Goal: Navigation & Orientation: Find specific page/section

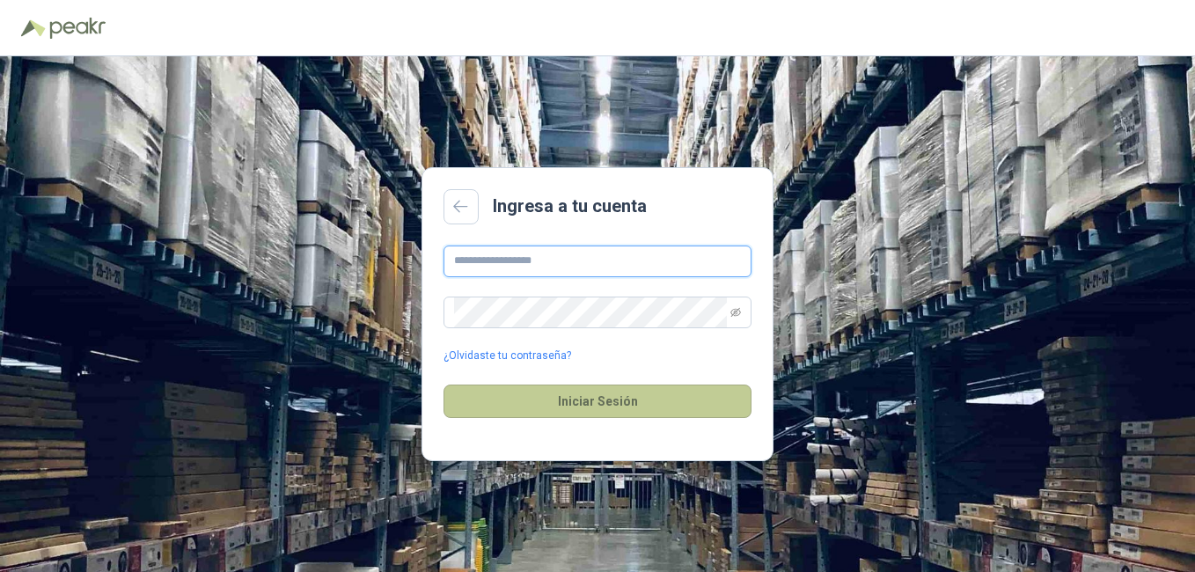
type input "**********"
click at [586, 408] on button "Iniciar Sesión" at bounding box center [598, 401] width 308 height 33
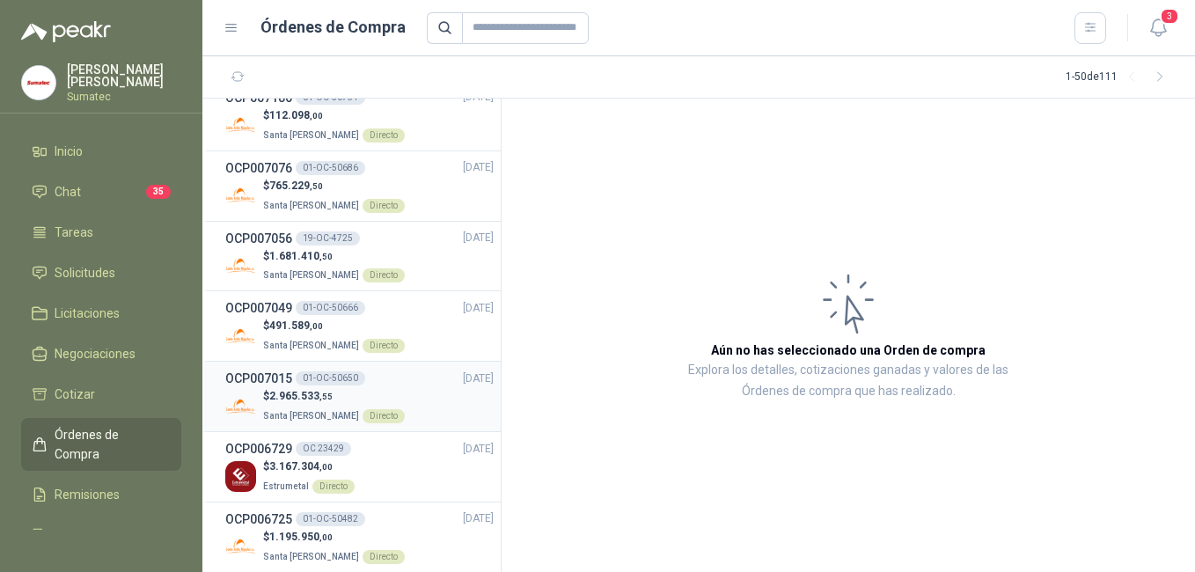
scroll to position [176, 0]
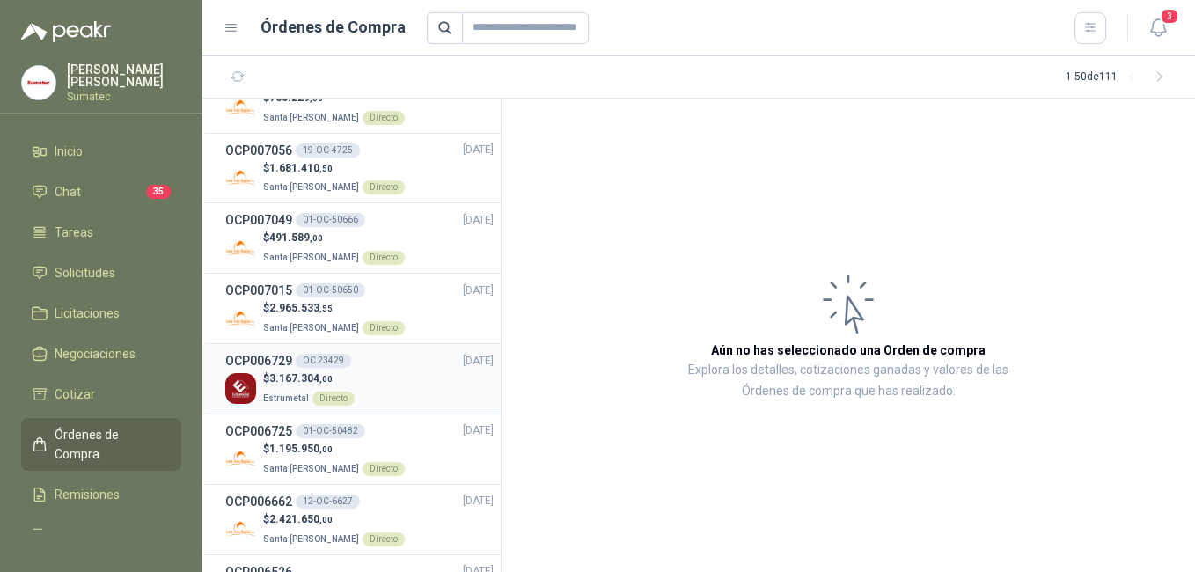
click at [233, 390] on img at bounding box center [240, 388] width 31 height 31
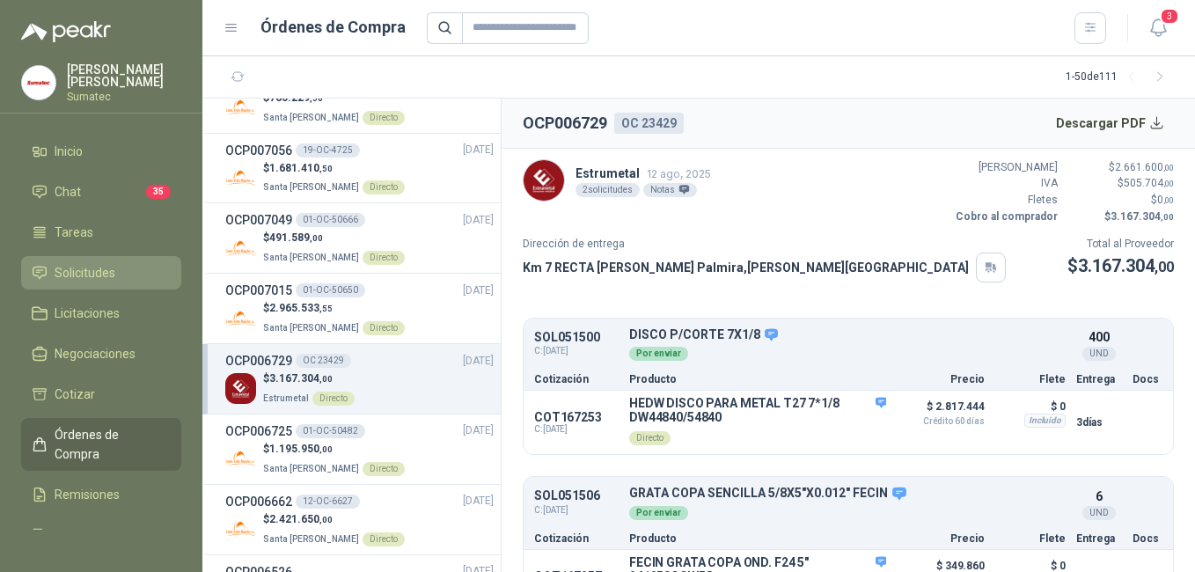
click at [112, 282] on span "Solicitudes" at bounding box center [85, 272] width 61 height 19
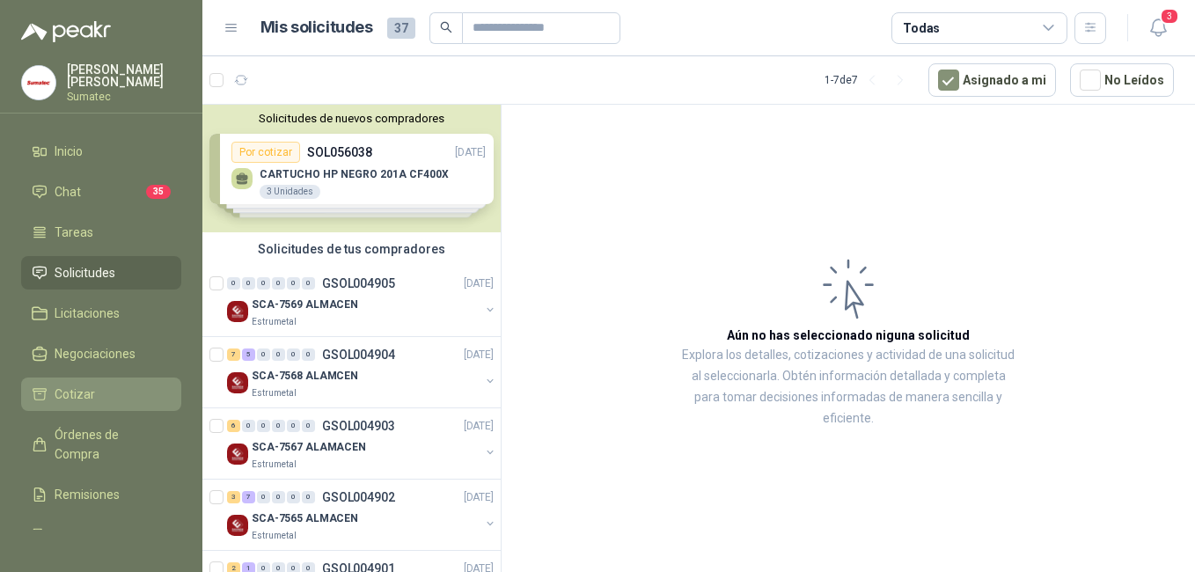
click at [110, 399] on li "Cotizar" at bounding box center [101, 394] width 139 height 19
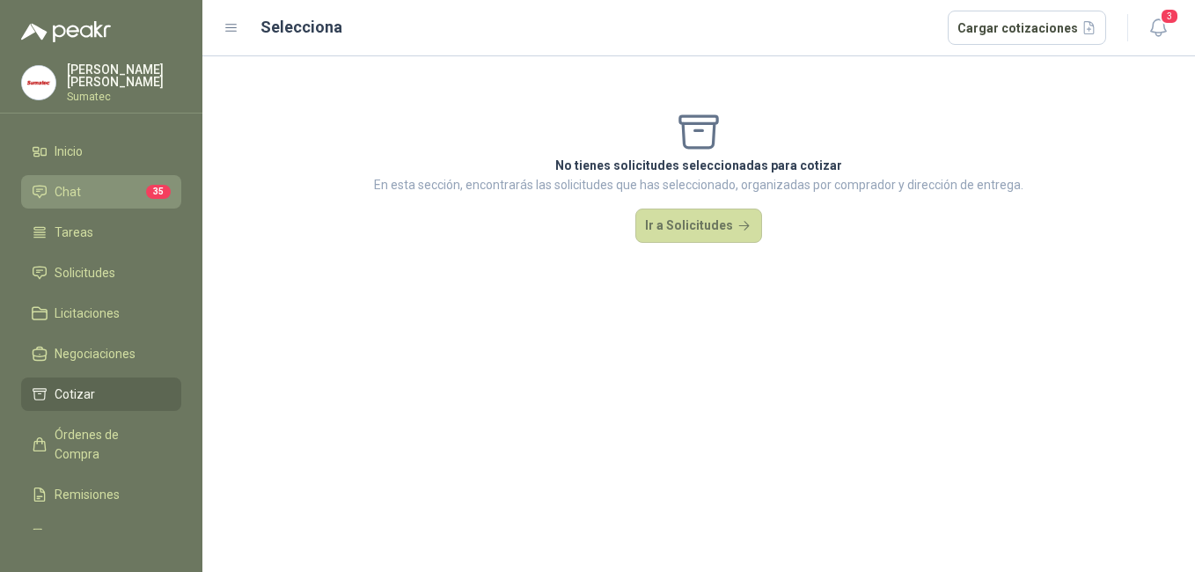
click at [83, 201] on li "Chat 35" at bounding box center [101, 191] width 139 height 19
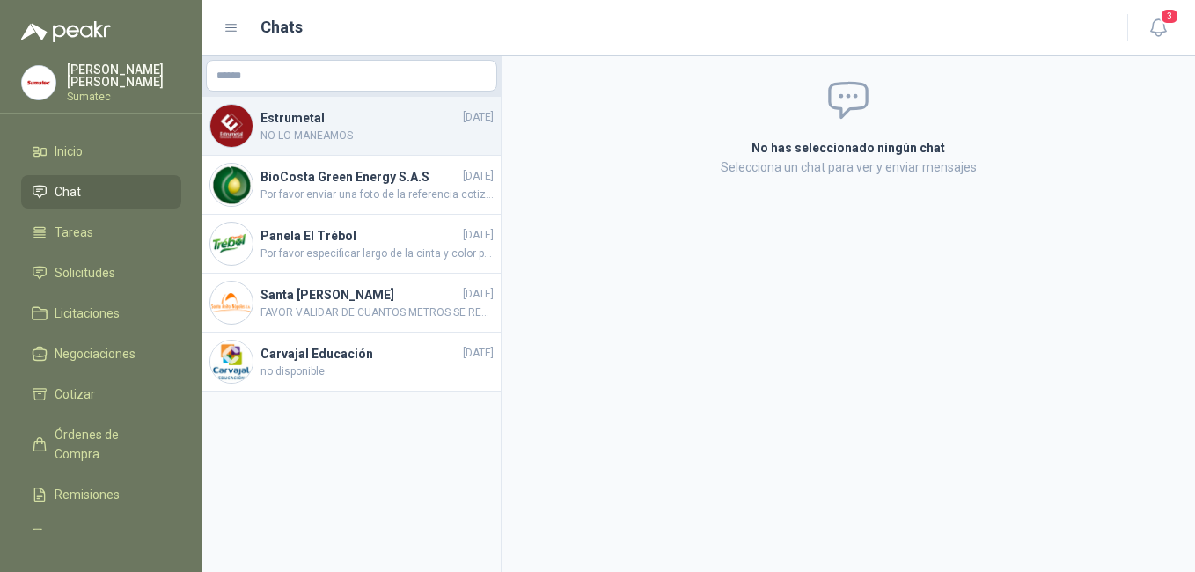
click at [339, 125] on h4 "Estrumetal" at bounding box center [360, 117] width 199 height 19
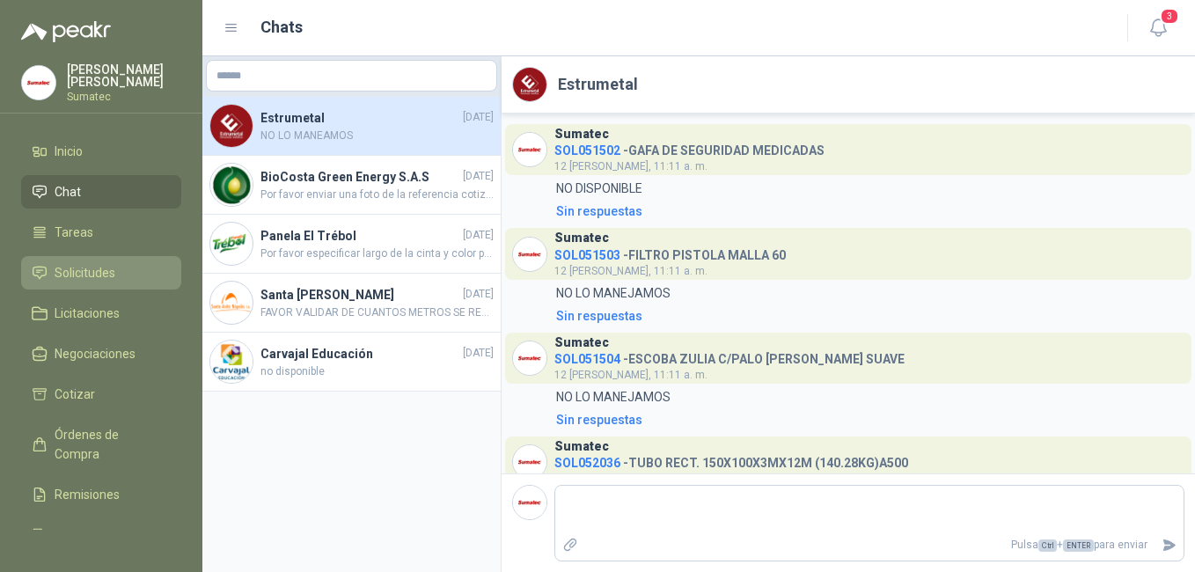
click at [77, 269] on span "Solicitudes" at bounding box center [85, 272] width 61 height 19
